Goal: Transaction & Acquisition: Download file/media

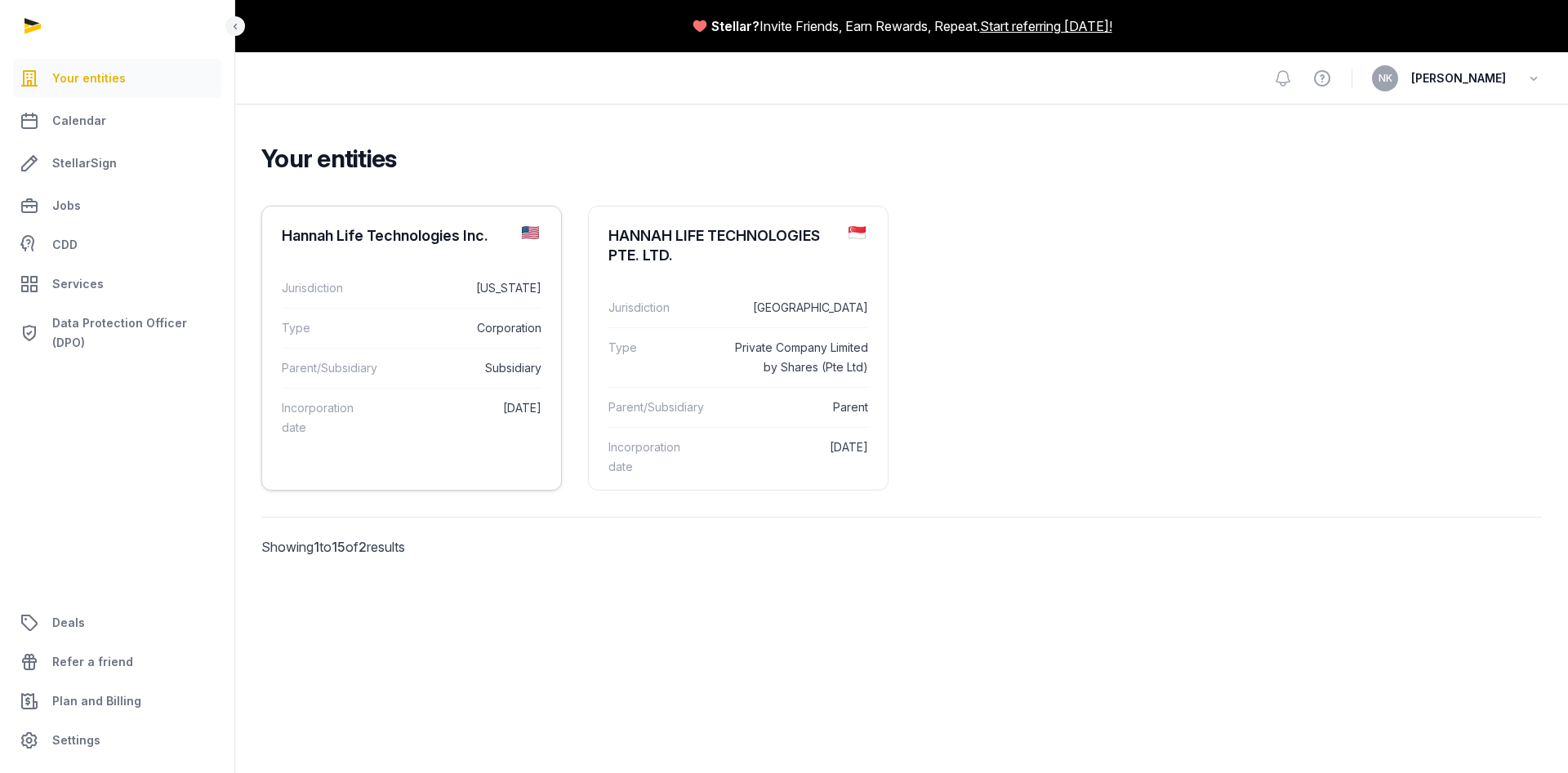
click at [406, 319] on dd "Corporation" at bounding box center [467, 328] width 147 height 20
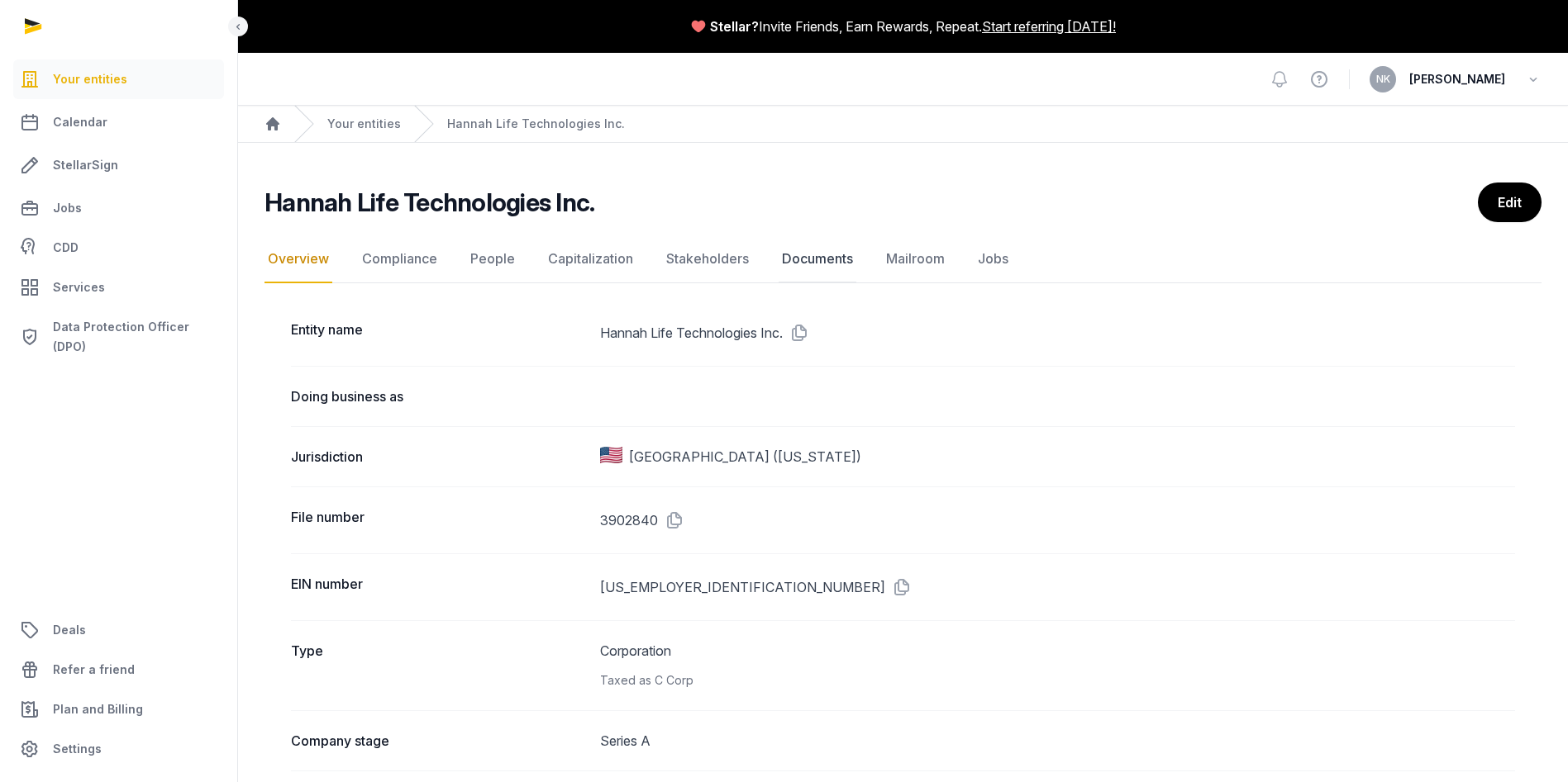
click at [809, 252] on link "Documents" at bounding box center [817, 259] width 78 height 48
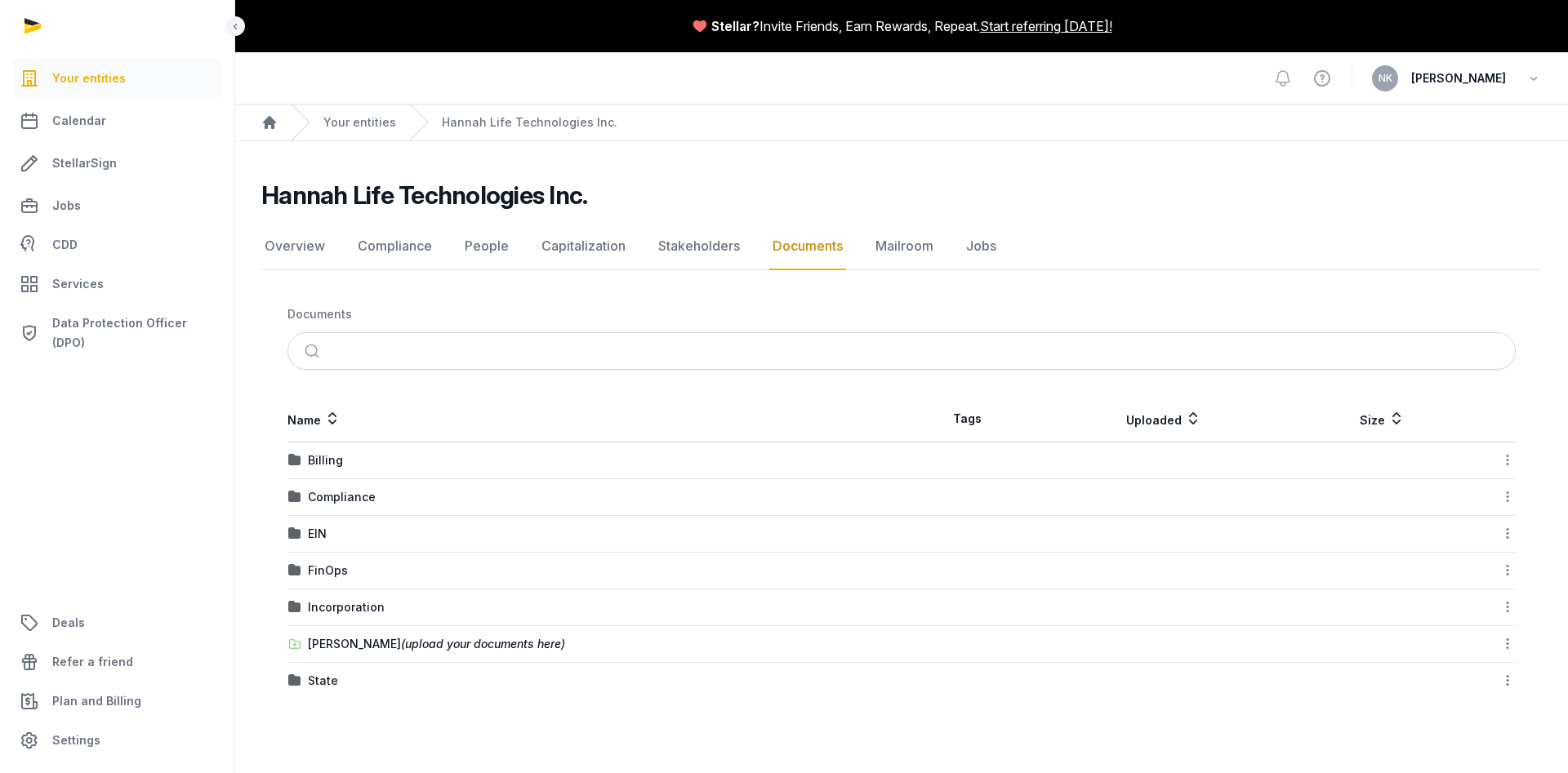
click at [496, 531] on div "EIN" at bounding box center [594, 533] width 612 height 16
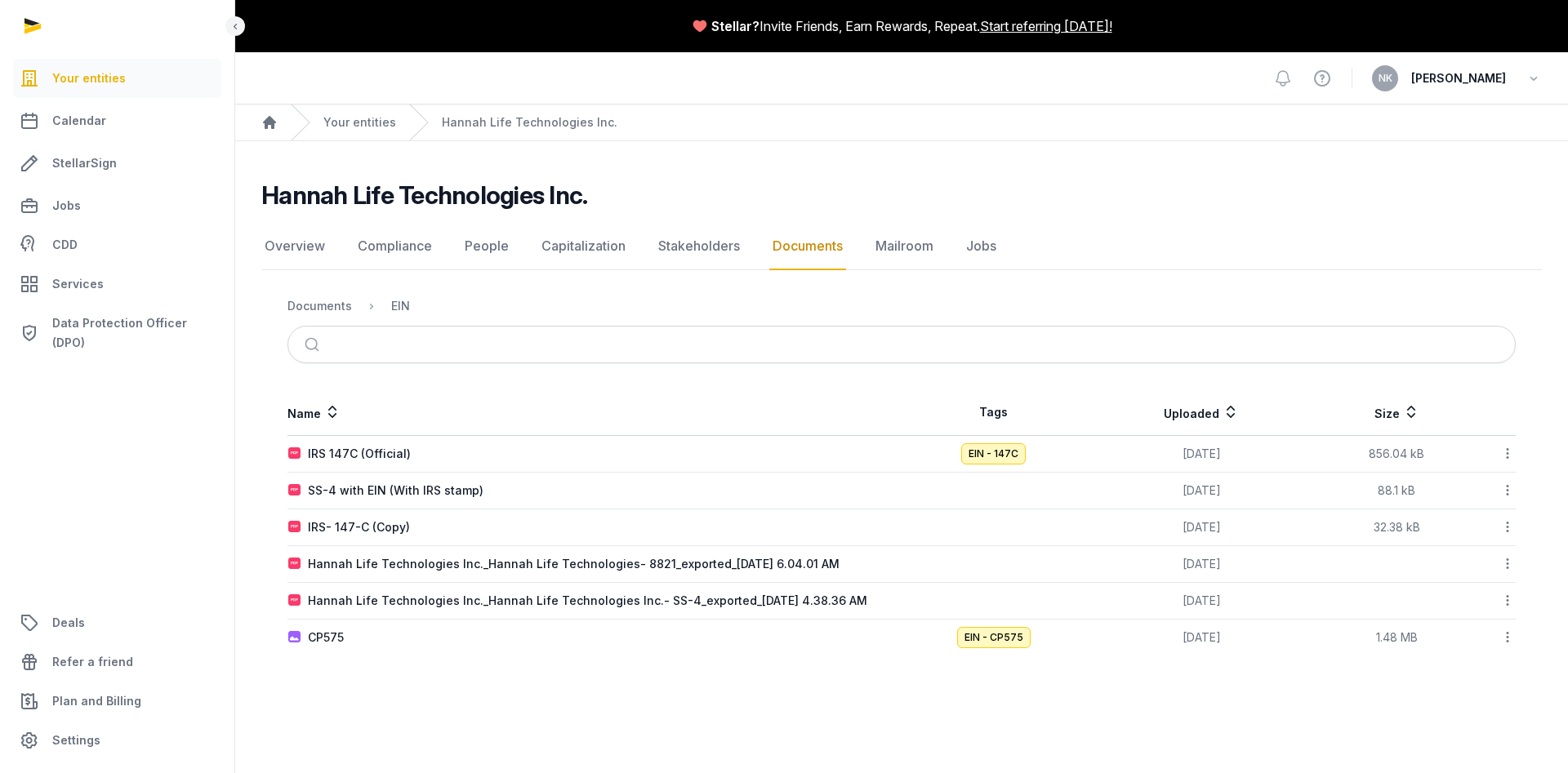
click at [480, 460] on div "IRS 147C (Official)" at bounding box center [594, 454] width 612 height 16
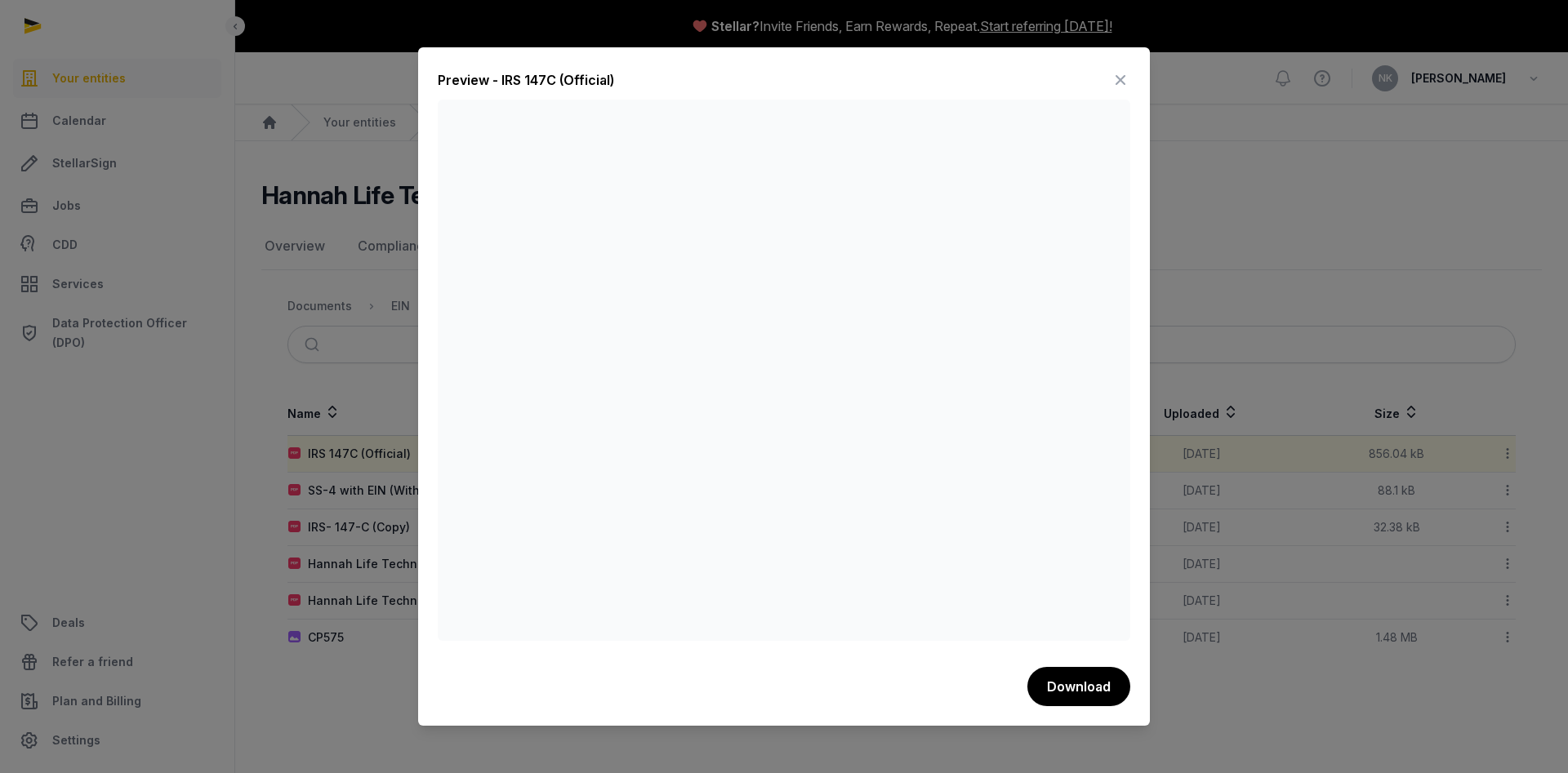
click at [330, 517] on div at bounding box center [784, 386] width 1568 height 773
click at [1117, 85] on icon at bounding box center [1120, 80] width 20 height 26
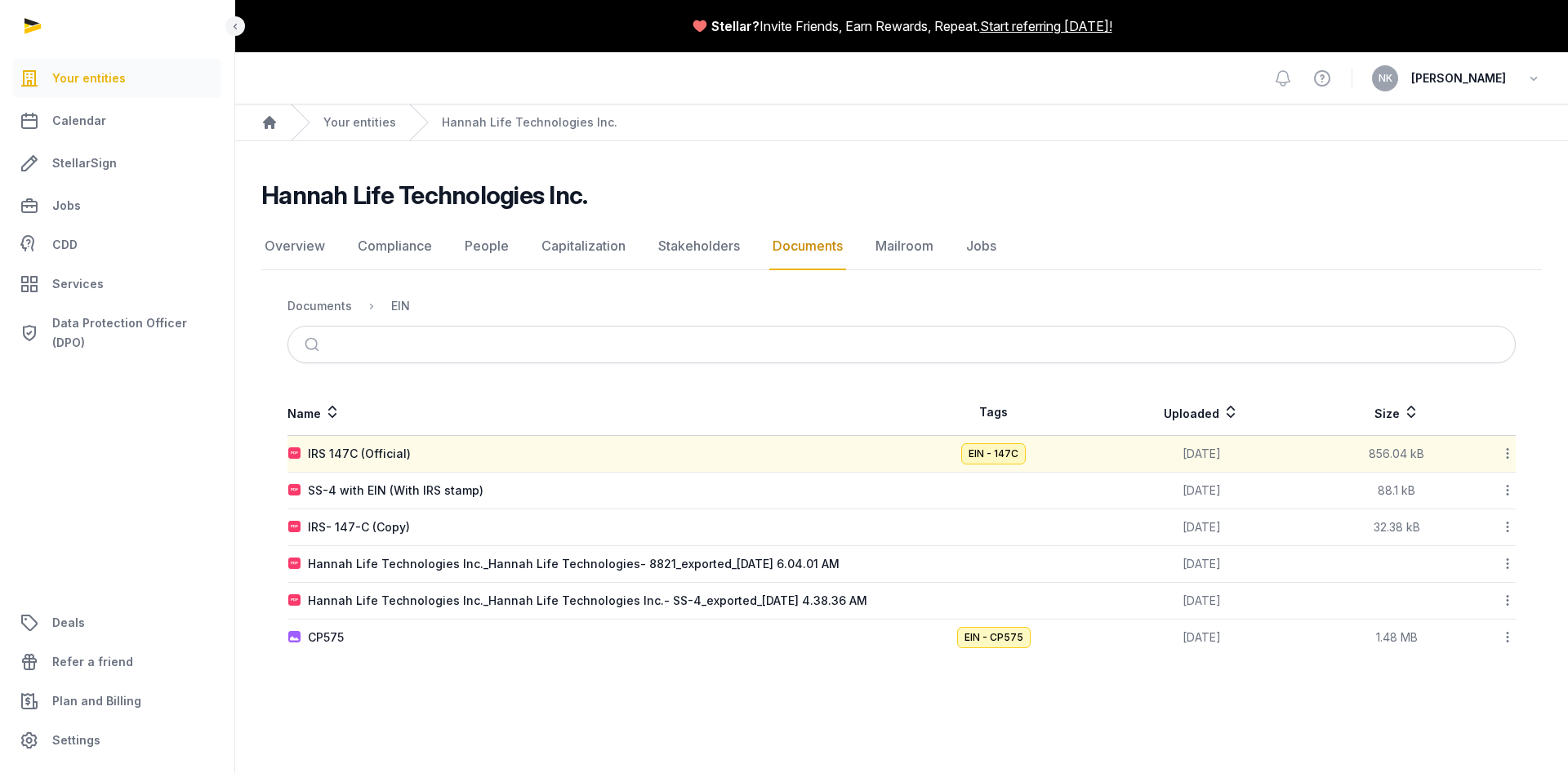
click at [495, 499] on td "SS-4 with EIN (With IRS stamp)" at bounding box center [594, 490] width 614 height 37
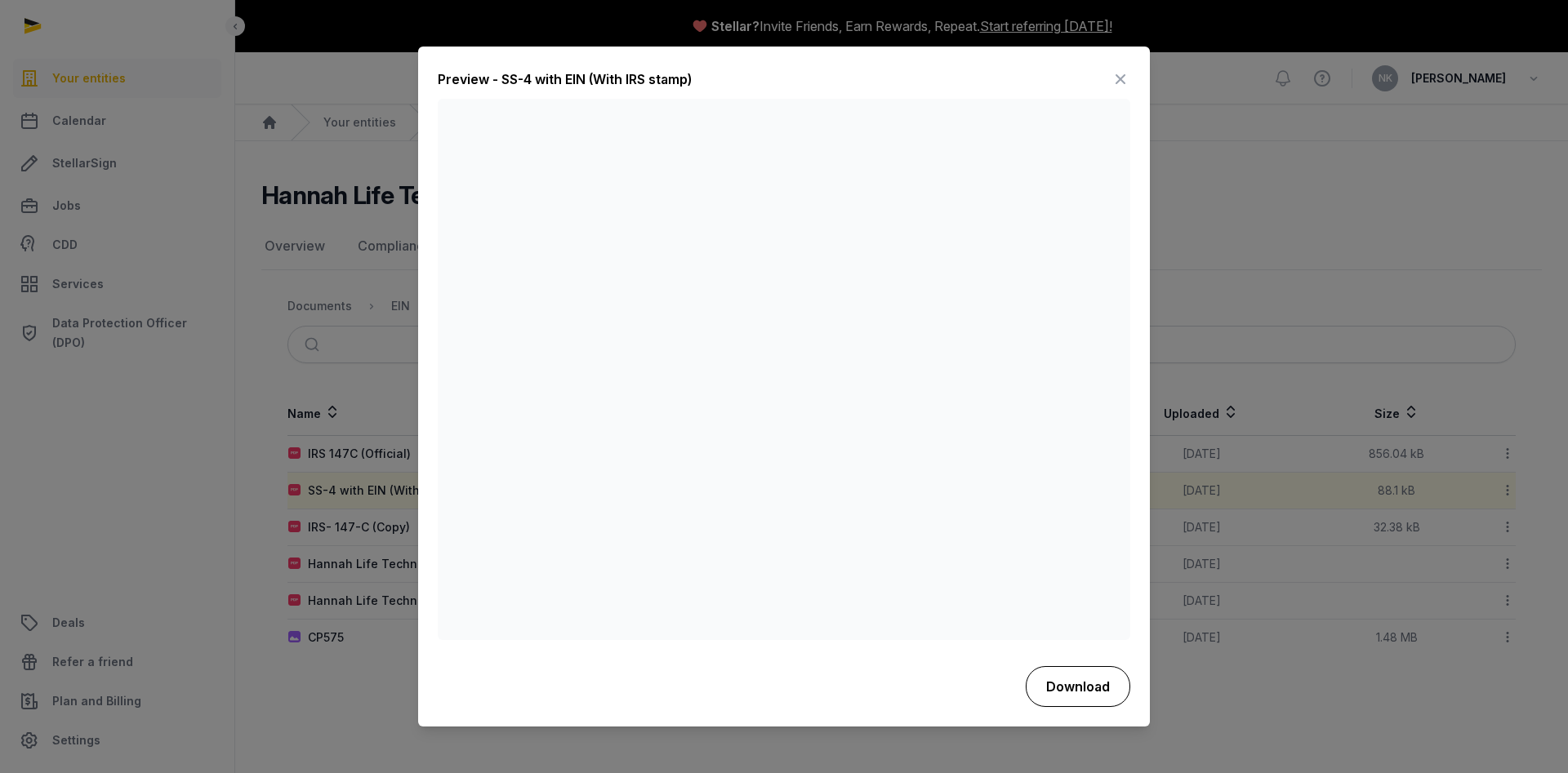
click at [1068, 676] on button "Download" at bounding box center [1077, 687] width 104 height 40
